Goal: Register for event/course

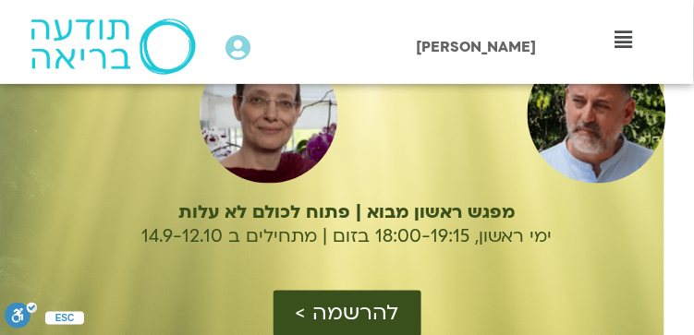
scroll to position [246, 0]
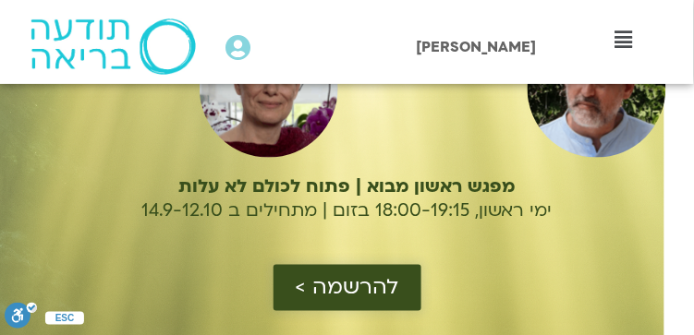
click at [362, 278] on span "להרשמה >" at bounding box center [347, 288] width 103 height 24
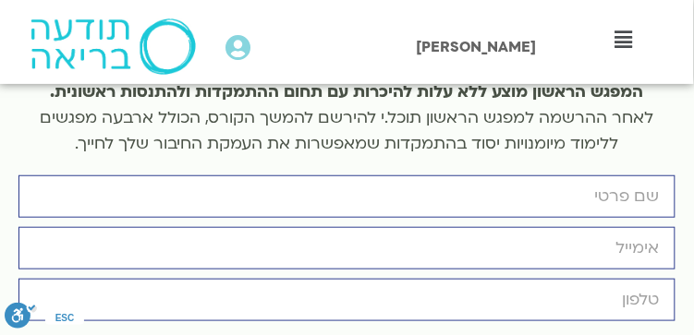
scroll to position [5069, 0]
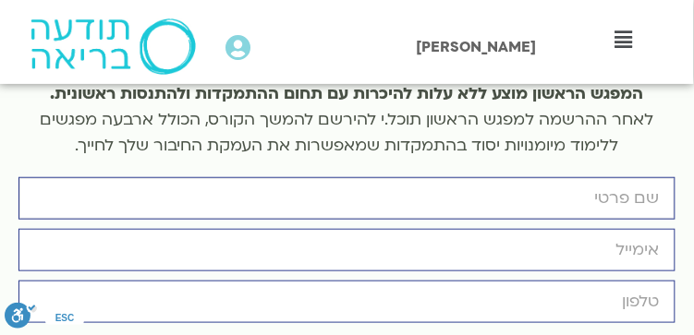
click at [500, 177] on input "firstname" at bounding box center [346, 198] width 657 height 42
type input "יהל"
type input "yahelori@gmail.com"
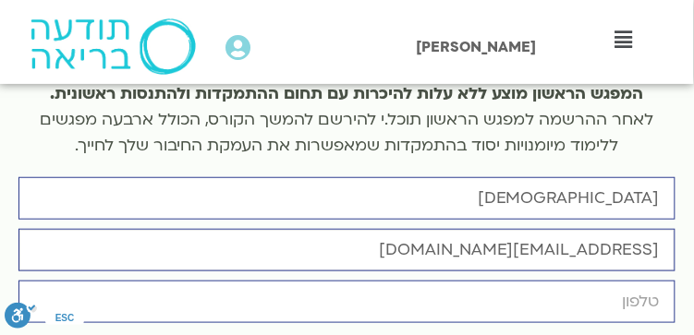
type input "0528871986"
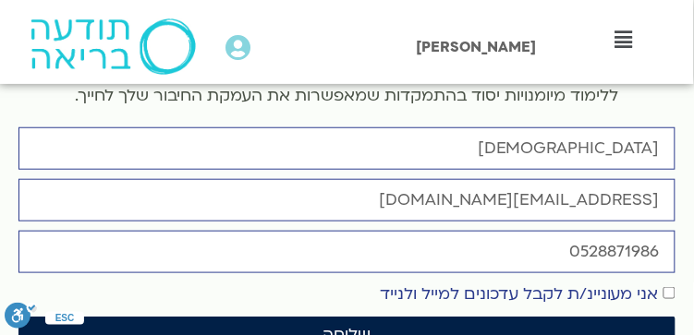
scroll to position [5192, 0]
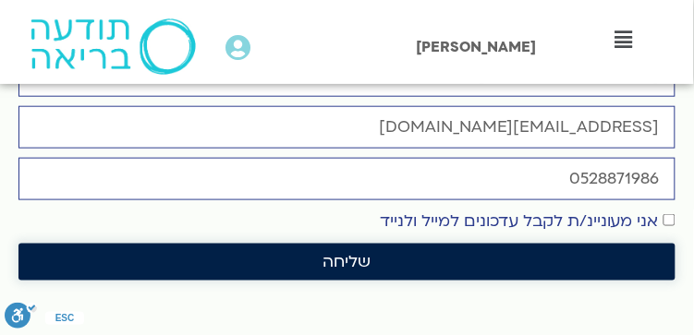
click at [352, 253] on span "שליחה" at bounding box center [347, 262] width 48 height 18
